Goal: Feedback & Contribution: Contribute content

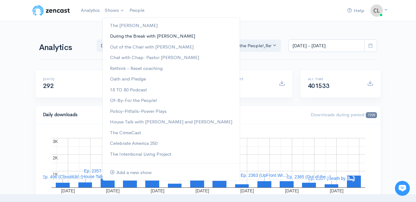
click at [123, 37] on link "During the Break with [PERSON_NAME]" at bounding box center [171, 36] width 137 height 11
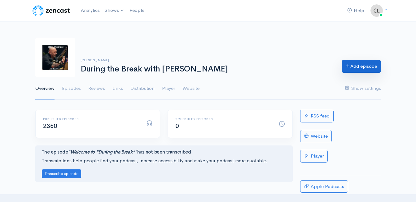
click at [353, 66] on link "Add episode" at bounding box center [361, 66] width 39 height 13
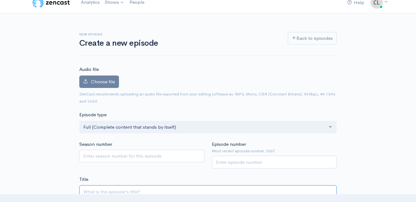
scroll to position [25, 0]
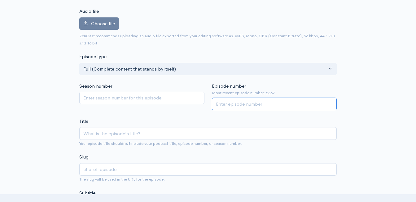
click at [227, 104] on input "Episode number" at bounding box center [274, 103] width 125 height 13
click at [232, 103] on input "Episode number" at bounding box center [274, 103] width 125 height 13
type input "2368"
click at [188, 120] on div "Title Your episode title should not include your podcast title, episode number,…" at bounding box center [208, 131] width 258 height 29
paste input "UpFront Wrap-Up with [PERSON_NAME] and [PERSON_NAME]! Headlines and Opinions! […"
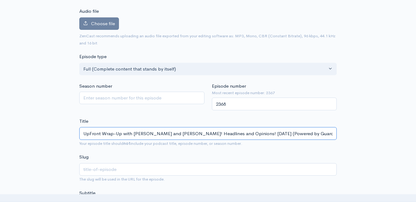
scroll to position [0, 8]
click at [233, 134] on input "UpFront Wrap-Up with [PERSON_NAME] and [PERSON_NAME]! Headlines and Opinions! […" at bounding box center [208, 133] width 258 height 13
type input "UpFront Wrap-Up with Jeff Styles and Clint! Headlines and Opinions! 10//25 (Pow…"
type input "upfront-wrap-up-with-jeff-styles-and-clint-headlines-and-opinions-1025-powered-…"
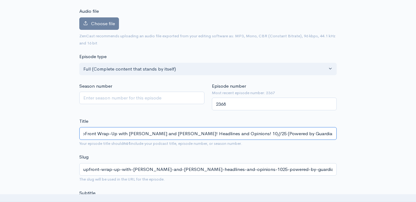
type input "UpFront Wrap-Up with Jeff Styles and Clint! Headlines and Opinions! 10/1/25 (Po…"
type input "upfront-wrap-up-with-jeff-styles-and-clint-headlines-and-opinions-10125-powered…"
type input "UpFront Wrap-Up with Jeff Styles and Clint! Headlines and Opinions! 10/10/25 (P…"
type input "upfront-wrap-up-with-jeff-styles-and-clint-headlines-and-opinions-101025-powere…"
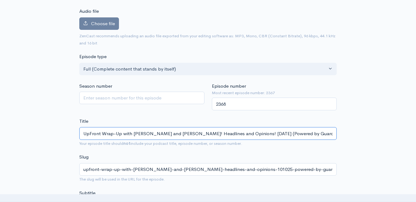
click at [168, 133] on input "UpFront Wrap-Up with Jeff Styles and Clint! Headlines and Opinions! 10/10/25 (P…" at bounding box center [208, 133] width 258 height 13
paste input "Weekend Windup with [PERSON_NAME]! Headlines and Opinions! [DATE] (Powered by G…"
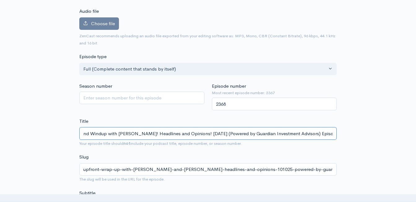
click at [206, 133] on input "Weekend Windup with [PERSON_NAME]! Headlines and Opinions! [DATE] (Powered by G…" at bounding box center [208, 133] width 258 height 13
type input "Weekend Windup with Jeff Styles! Headlines and Opinions! 10//25 (Powered by Gua…"
type input "weekend-windup-with-jeff-styles-headlines-and-opinions-1025-powered-by-guardian…"
type input "Weekend Windup with Jeff Styles! Headlines and Opinions! 10/1/25 (Powered by Gu…"
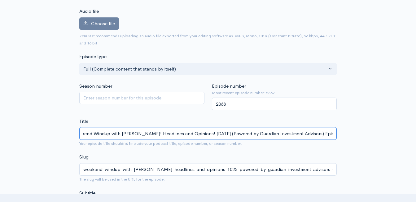
type input "weekend-windup-with-jeff-styles-headlines-and-opinions-10125-powered-by-guardia…"
type input "Weekend Windup with Jeff Styles! Headlines and Opinions! 10/10/25 (Powered by G…"
type input "weekend-windup-with-jeff-styles-headlines-and-opinions-101025-powered-by-guardi…"
type input "Weekend Windup with Jeff Styles! Headlines and Opinions! 10/10/25 (Powered by G…"
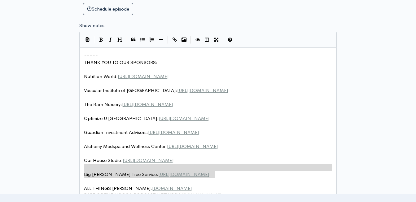
scroll to position [2, 0]
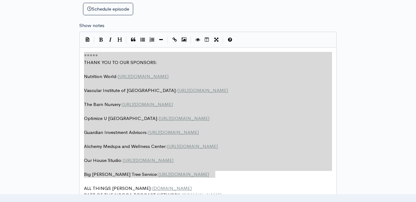
drag, startPoint x: 213, startPoint y: 173, endPoint x: 73, endPoint y: 49, distance: 187.1
type textarea "​===== THANK YOU TO OUR SPONSORS: Nutrition World: https://nutritionw.com/ Vasc…"
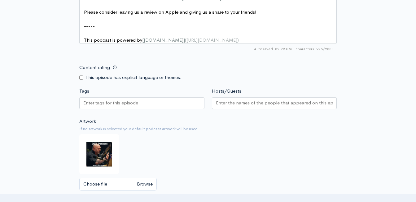
scroll to position [469, 0]
click at [152, 190] on input "Choose file" at bounding box center [118, 183] width 78 height 13
type input "C:\fakepath\1744048259850.jpg"
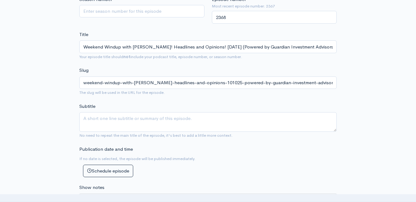
scroll to position [159, 0]
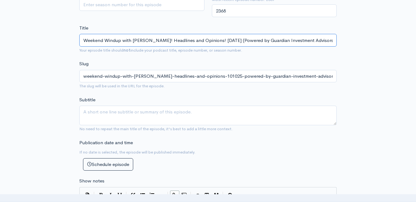
click at [154, 38] on input "Weekend Windup with Jeff Styles! Headlines and Opinions! 10/10/25 (Powered by G…" at bounding box center [208, 40] width 258 height 13
type input "Weekend Windup with Jeff Styles an! Headlines and Opinions! 10/10/25 (Powered b…"
type input "weekend-windup-with-jeff-styles-an-headlines-and-opinions-101025-powered-by-gua…"
type input "Weekend Windup with Jeff Styles and! Headlines and Opinions! 10/10/25 (Powered …"
type input "weekend-windup-with-jeff-styles-and-headlines-and-opinions-101025-powered-by-gu…"
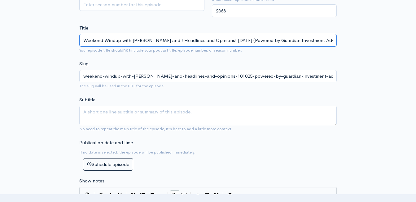
type input "Weekend Windup with Jeff Styles and C! Headlines and Opinions! 10/10/25 (Powere…"
type input "weekend-windup-with-jeff-styles-and-c-headlines-and-opinions-101025-powered-by-…"
type input "Weekend Windup with Jeff Styles and C.kin! Headlines and Opinions! 10/10/25 (Po…"
type input "weekend-windup-with-jeff-styles-and-ckin-headlines-and-opinions-101025-powered-…"
type input "Weekend Windup with Jeff Styles and C.ki! Headlines and Opinions! 10/10/25 (Pow…"
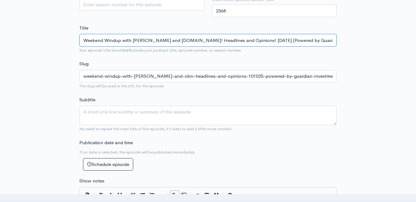
type input "weekend-windup-with-jeff-styles-and-cki-headlines-and-opinions-101025-powered-b…"
type input "Weekend Windup with Jeff Styles and C.k! Headlines and Opinions! 10/10/25 (Powe…"
type input "weekend-windup-with-jeff-styles-and-ck-headlines-and-opinions-101025-powered-by…"
type input "Weekend Windup with Jeff Styles and C.! Headlines and Opinions! 10/10/25 (Power…"
type input "weekend-windup-with-jeff-styles-and-c-headlines-and-opinions-101025-powered-by-…"
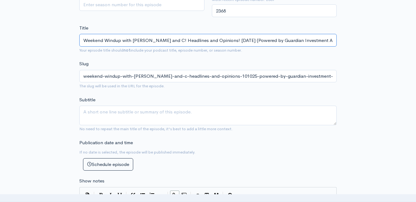
type input "Weekend Windup with Jeff Styles and ! Headlines and Opinions! 10/10/25 (Powered…"
type input "weekend-windup-with-jeff-styles-and-headlines-and-opinions-101025-powered-by-gu…"
type input "Weekend Windup with Jeff Styles and l! Headlines and Opinions! 10/10/25 (Powere…"
type input "weekend-windup-with-jeff-styles-and-l-headlines-and-opinions-101025-powered-by-…"
type input "Weekend Windup with Jeff Styles and ! Headlines and Opinions! 10/10/25 (Powered…"
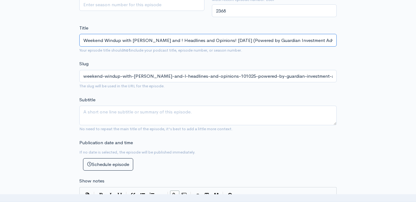
type input "weekend-windup-with-jeff-styles-and-headlines-and-opinions-101025-powered-by-gu…"
type input "Weekend Windup with Jeff Styles and C! Headlines and Opinions! 10/10/25 (Powere…"
type input "weekend-windup-with-jeff-styles-and-c-headlines-and-opinions-101025-powered-by-…"
type input "Weekend Windup with Jeff Styles and Cli! Headlines and Opinions! 10/10/25 (Powe…"
type input "weekend-windup-with-jeff-styles-and-cli-headlines-and-opinions-101025-powered-b…"
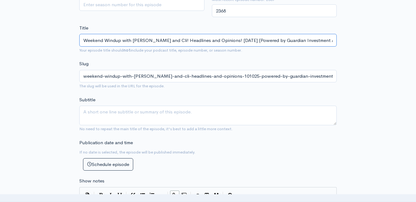
type input "Weekend Windup with Jeff Styles and Clin! Headlines and Opinions! 10/10/25 (Pow…"
type input "weekend-windup-with-jeff-styles-and-clin-headlines-and-opinions-101025-powered-…"
type input "Weekend Windup with Jeff Styles and Clint! Headlines and Opinions! 10/10/25 (Po…"
type input "weekend-windup-with-jeff-styles-and-clint-headlines-and-opinions-101025-powered…"
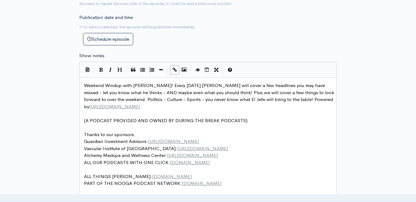
scroll to position [314, 0]
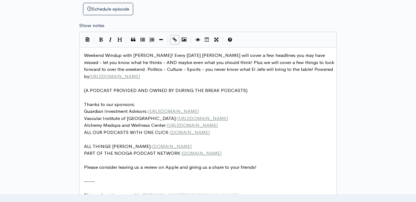
type input "Weekend Windup with Jeff Styles and Clint! Headlines and Opinions! 10/10/25 (Po…"
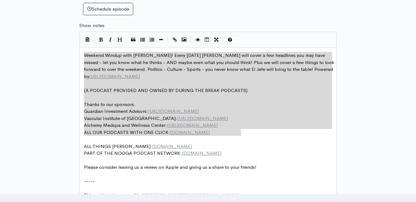
drag, startPoint x: 246, startPoint y: 135, endPoint x: 82, endPoint y: 54, distance: 181.9
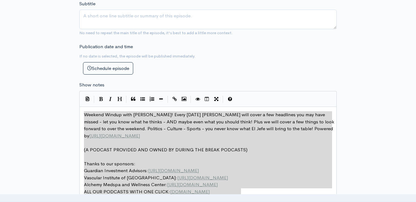
scroll to position [128, 0]
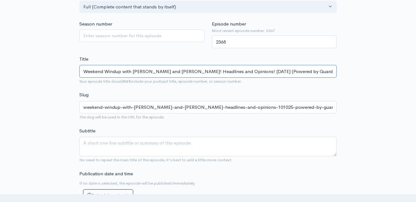
click at [152, 72] on input "Weekend Windup with Jeff Styles and Clint! Headlines and Opinions! 10/10/25 (Po…" at bounding box center [208, 71] width 258 height 13
type textarea "Weekend Windup with Jeff Styles! Every Friday Jeff will cover a few headlines y…"
click at [152, 72] on input "Weekend Windup with Jeff Styles and Clint! Headlines and Opinions! 10/10/25 (Po…" at bounding box center [208, 71] width 258 height 13
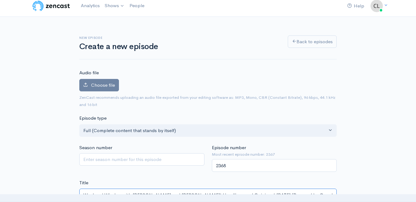
scroll to position [4, 0]
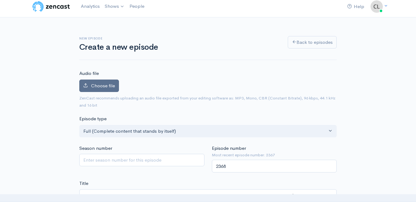
click at [115, 88] on label "Choose file" at bounding box center [99, 85] width 40 height 13
click at [0, 0] on input "Choose file" at bounding box center [0, 0] width 0 height 0
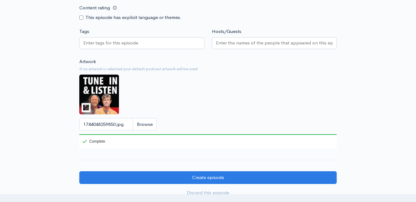
scroll to position [562, 0]
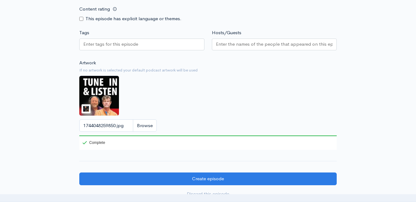
click at [82, 21] on input "Content rating" at bounding box center [81, 19] width 4 height 4
checkbox input "true"
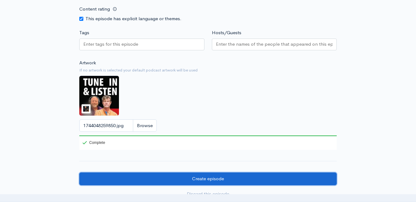
click at [162, 182] on input "Create episode" at bounding box center [208, 178] width 258 height 13
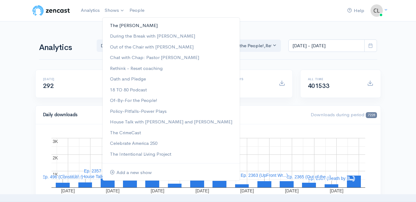
click at [123, 25] on link "The [PERSON_NAME]" at bounding box center [171, 25] width 137 height 11
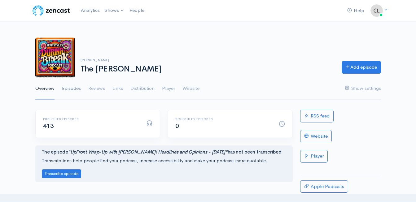
click at [67, 87] on link "Episodes" at bounding box center [71, 88] width 19 height 22
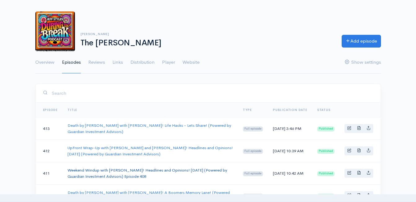
scroll to position [62, 0]
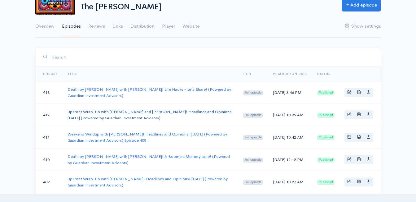
click at [99, 110] on link "UpFront Wrap-Up with [PERSON_NAME] and [PERSON_NAME]! Headlines and Opinions! […" at bounding box center [151, 114] width 166 height 11
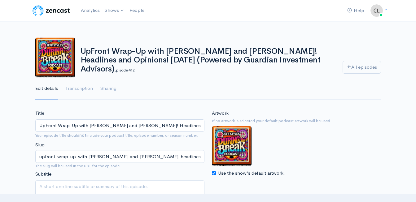
click at [125, 124] on input "UpFront Wrap-Up with [PERSON_NAME] and [PERSON_NAME]! Headlines and Opinions! […" at bounding box center [119, 125] width 169 height 13
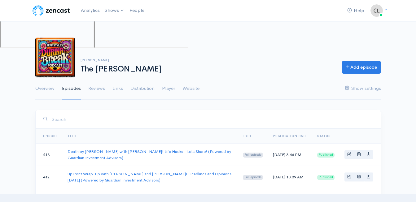
scroll to position [62, 0]
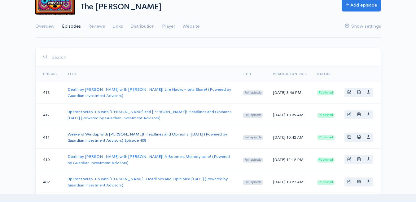
click at [90, 135] on link "Weekend Windup with [PERSON_NAME]! Headlines and Opinions! [DATE] (Powered by G…" at bounding box center [148, 136] width 160 height 11
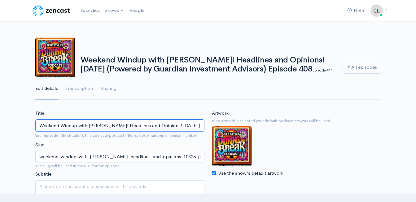
click at [139, 126] on input "Weekend Windup with [PERSON_NAME]! Headlines and Opinions! [DATE] (Powered by G…" at bounding box center [119, 125] width 169 height 13
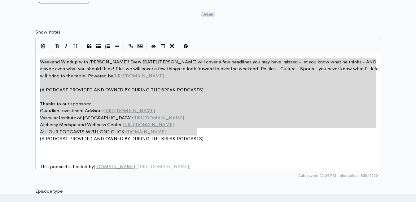
drag, startPoint x: 201, startPoint y: 133, endPoint x: 29, endPoint y: 58, distance: 187.7
type textarea "Weekend Windup with [PERSON_NAME]! Every [DATE] [PERSON_NAME] will cover a few …"
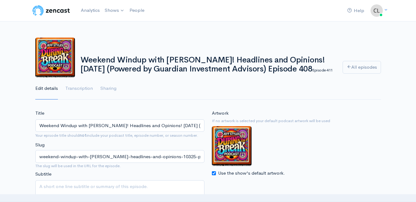
scroll to position [62, 0]
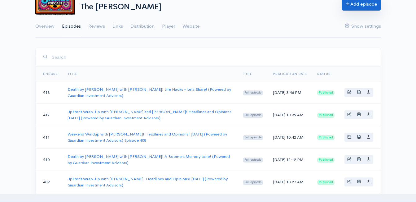
click at [370, 7] on link "Add episode" at bounding box center [361, 4] width 39 height 13
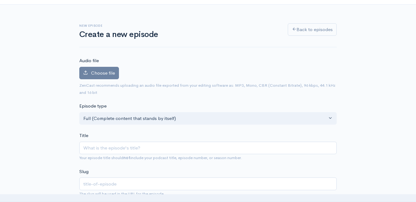
scroll to position [31, 0]
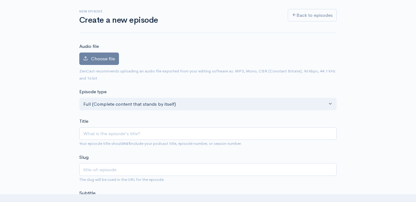
click at [115, 126] on div "Title Your episode title should not include your podcast title, episode number,…" at bounding box center [208, 131] width 258 height 29
click at [115, 135] on input "Title" at bounding box center [208, 133] width 258 height 13
paste input "Weekend Windup with Jeff Styles! Every Friday Jeff will cover a few headlines y…"
type input "Weekend Windup with Jeff Styles! Every Friday Jeff will cover a few headlines y…"
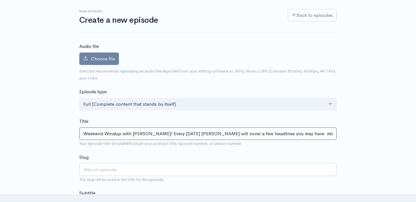
scroll to position [0, 1347]
click at [159, 134] on input "Weekend Windup with Jeff Styles! Every Friday Jeff will cover a few headlines y…" at bounding box center [208, 133] width 258 height 13
click at [160, 133] on input "Weekend Windup with Jeff Styles! Every Friday Jeff will cover a few headlines y…" at bounding box center [208, 133] width 258 height 13
type input "weekend-windup-with-jeff-styles-every-friday-jeff-will-cover-a-few-headlines-yo…"
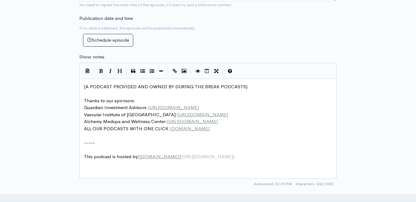
scroll to position [2, 0]
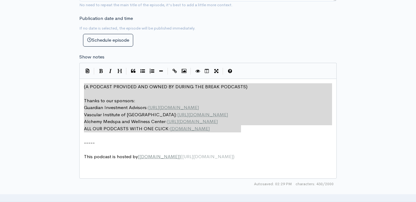
type textarea "​(A PODCAST PROVIDED AND OWNED BY DURING THE BREAK PODCASTS) Thanks to our spon…"
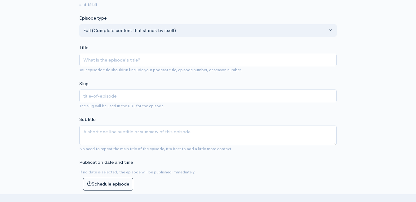
scroll to position [93, 0]
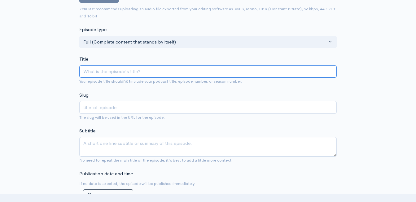
paste input "Weekend Windup with Jeff Styles and Clint! Headlines and Opinions! 10/10/25 (Po…"
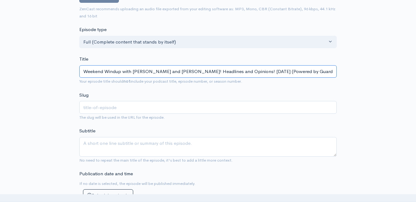
scroll to position [0, 37]
type input "Weekend Windup with Jeff Styles and Clint! Headlines and Opinions! 10/10/25 (Po…"
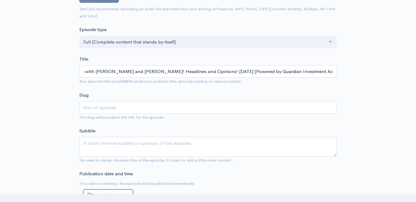
type input "weekend-windup-with-jeff-styles-and-clint-headlines-and-opinions-101025-powered…"
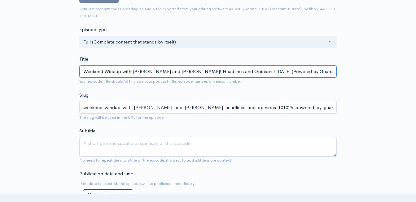
click at [174, 72] on input "Weekend Windup with Jeff Styles and Clint! Headlines and Opinions! 10/10/25 (Po…" at bounding box center [208, 71] width 258 height 13
type input "Weekend Windup with Jeff Styles and Clin! Headlines and Opinions! 10/10/25 (Pow…"
type input "weekend-windup-with-jeff-styles-and-clin-headlines-and-opinions-101025-powered-…"
type input "Weekend Windup with Jeff Styles and Cli! Headlines and Opinions! 10/10/25 (Powe…"
type input "weekend-windup-with-jeff-styles-and-cli-headlines-and-opinions-101025-powered-b…"
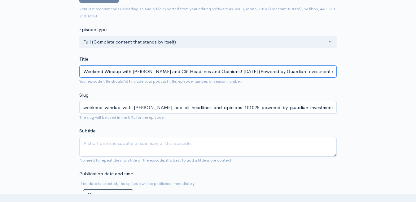
type input "Weekend Windup with Jeff Styles and Cl! Headlines and Opinions! 10/10/25 (Power…"
type input "weekend-windup-with-jeff-styles-and-cl-headlines-and-opinions-101025-powered-by…"
type input "Weekend Windup with Jeff Styles and C! Headlines and Opinions! 10/10/25 (Powere…"
type input "weekend-windup-with-jeff-styles-and-c-headlines-and-opinions-101025-powered-by-…"
type input "Weekend Windup with Jeff Styles and ! Headlines and Opinions! 10/10/25 (Powered…"
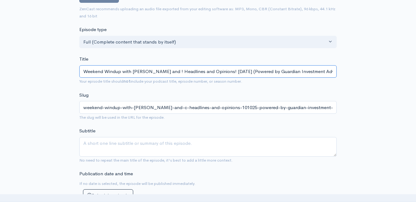
type input "weekend-windup-with-jeff-styles-and-headlines-and-opinions-101025-powered-by-gu…"
type input "Weekend Windup with Jeff Styles an! Headlines and Opinions! 10/10/25 (Powered b…"
type input "weekend-windup-with-jeff-styles-an-headlines-and-opinions-101025-powered-by-gua…"
type input "Weekend Windup with Jeff Styles a! Headlines and Opinions! 10/10/25 (Powered by…"
type input "weekend-windup-with-jeff-styles-a-headlines-and-opinions-101025-powered-by-guar…"
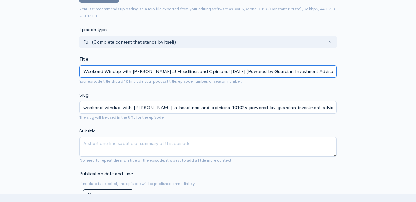
type input "Weekend Windup with Jeff Styles ! Headlines and Opinions! 10/10/25 (Powered by …"
type input "weekend-windup-with-jeff-styles-headlines-and-opinions-101025-powered-by-guardi…"
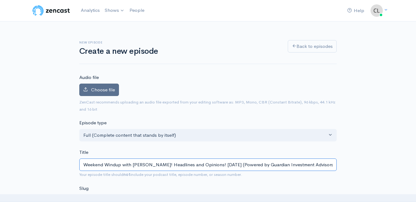
type input "Weekend Windup with [PERSON_NAME]! Headlines and Opinions! [DATE] (Powered by G…"
click at [107, 91] on span "Choose file" at bounding box center [103, 89] width 24 height 6
click at [0, 0] on input "Choose file" at bounding box center [0, 0] width 0 height 0
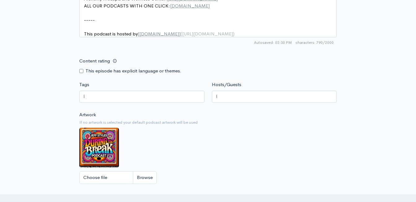
scroll to position [496, 0]
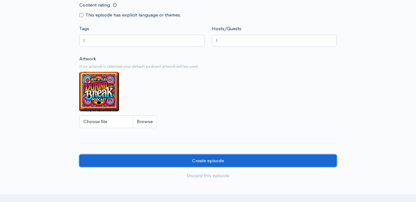
click at [206, 165] on input "Create episode" at bounding box center [208, 160] width 258 height 13
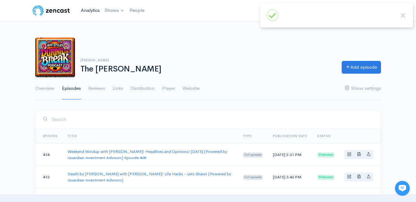
click at [95, 12] on link "Analytics" at bounding box center [90, 10] width 24 height 13
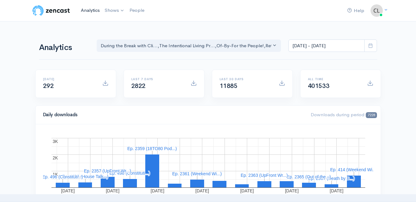
click at [91, 11] on link "Analytics" at bounding box center [90, 10] width 24 height 13
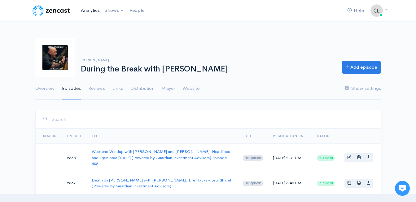
click at [93, 11] on link "Analytics" at bounding box center [90, 10] width 24 height 13
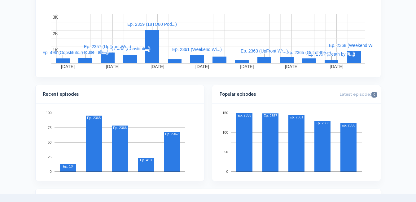
scroll to position [37, 0]
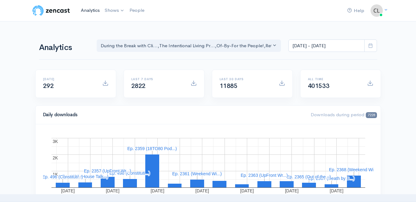
click at [91, 10] on link "Analytics" at bounding box center [90, 10] width 24 height 13
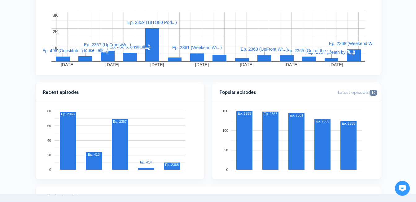
scroll to position [155, 0]
